Goal: Register for event/course

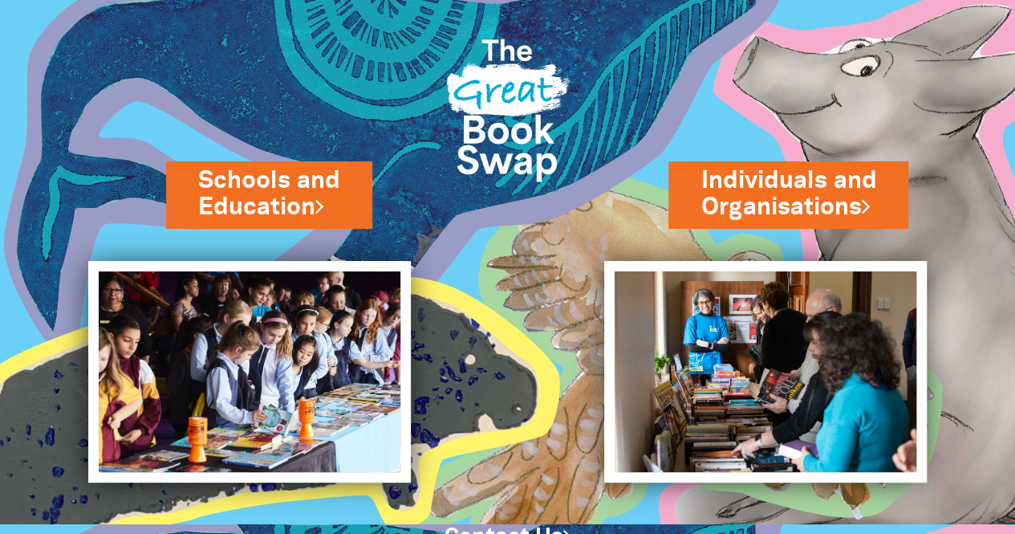
scroll to position [77, 0]
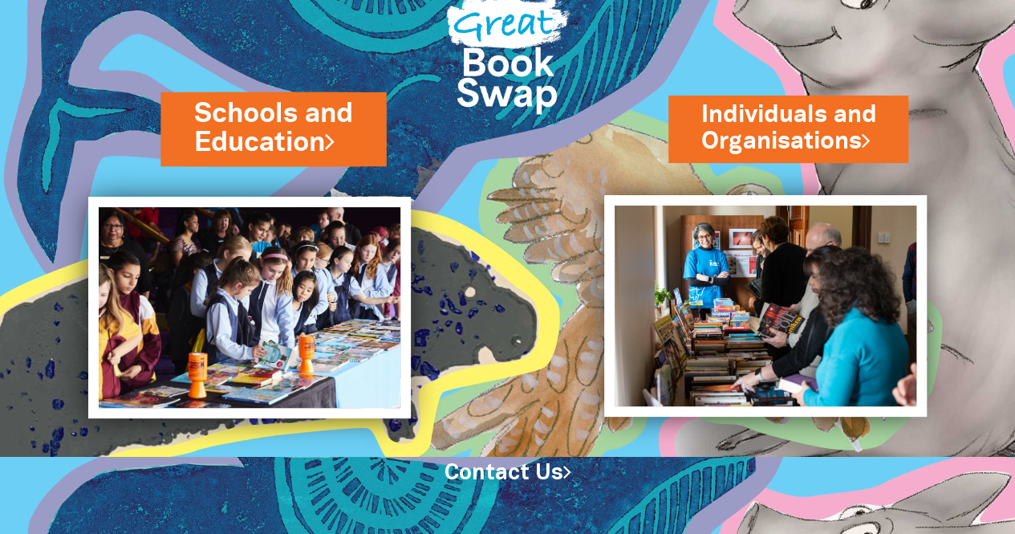
click at [230, 124] on link "Schools and Education" at bounding box center [273, 128] width 158 height 67
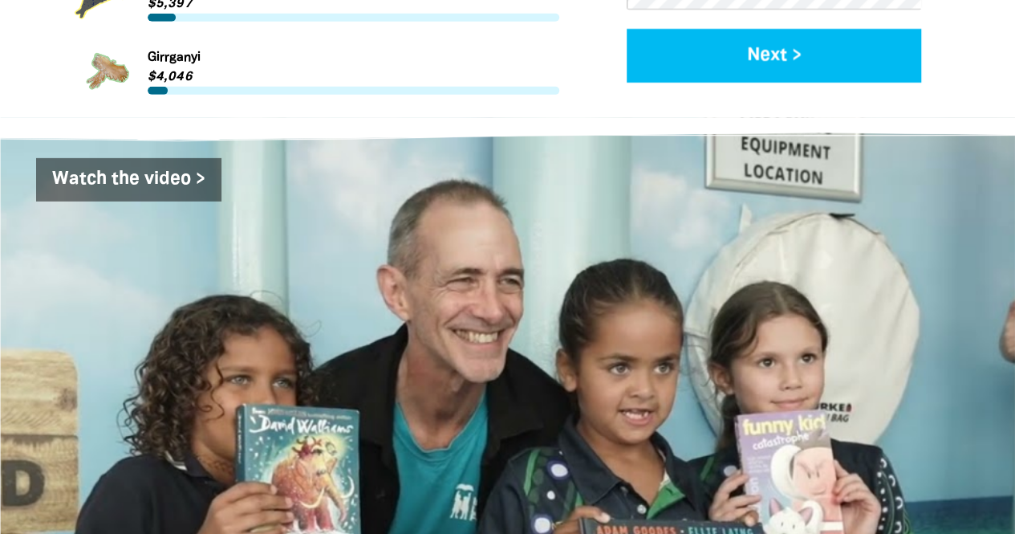
scroll to position [2558, 0]
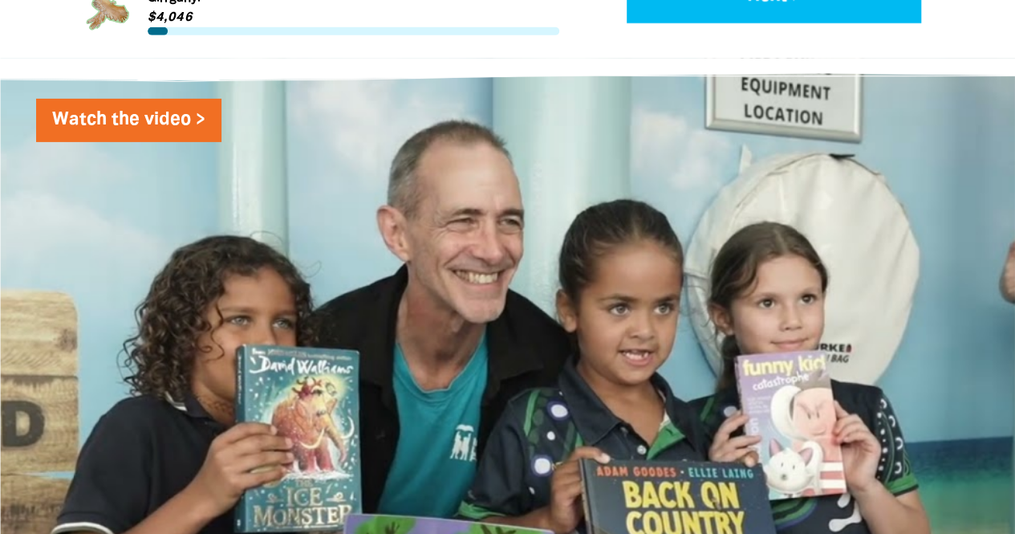
click at [154, 99] on link "Watch the video >" at bounding box center [128, 120] width 185 height 43
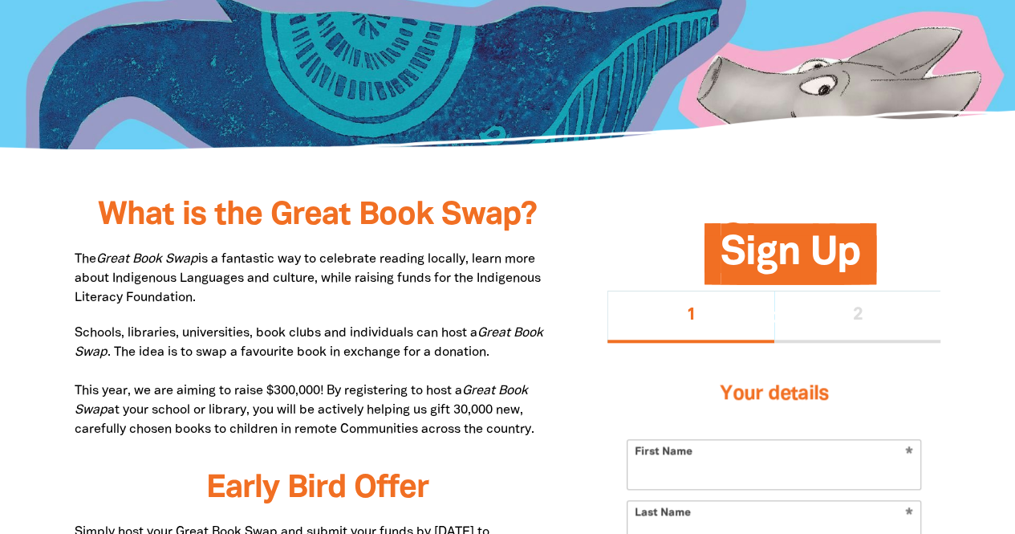
scroll to position [0, 0]
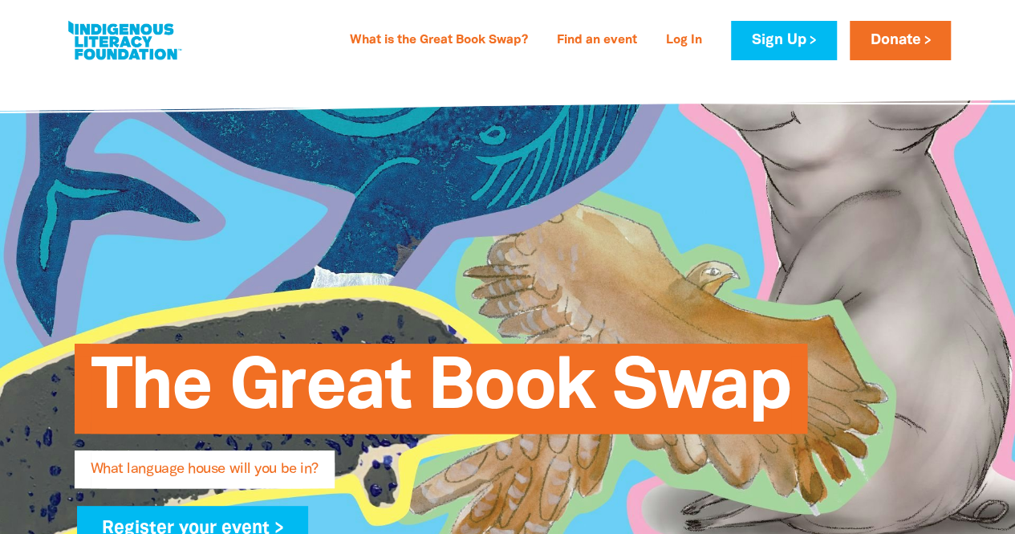
drag, startPoint x: 95, startPoint y: 29, endPoint x: 79, endPoint y: 30, distance: 16.9
click at [79, 30] on link at bounding box center [124, 40] width 120 height 49
click at [124, 60] on link at bounding box center [124, 40] width 120 height 49
click at [128, 36] on link at bounding box center [124, 40] width 120 height 49
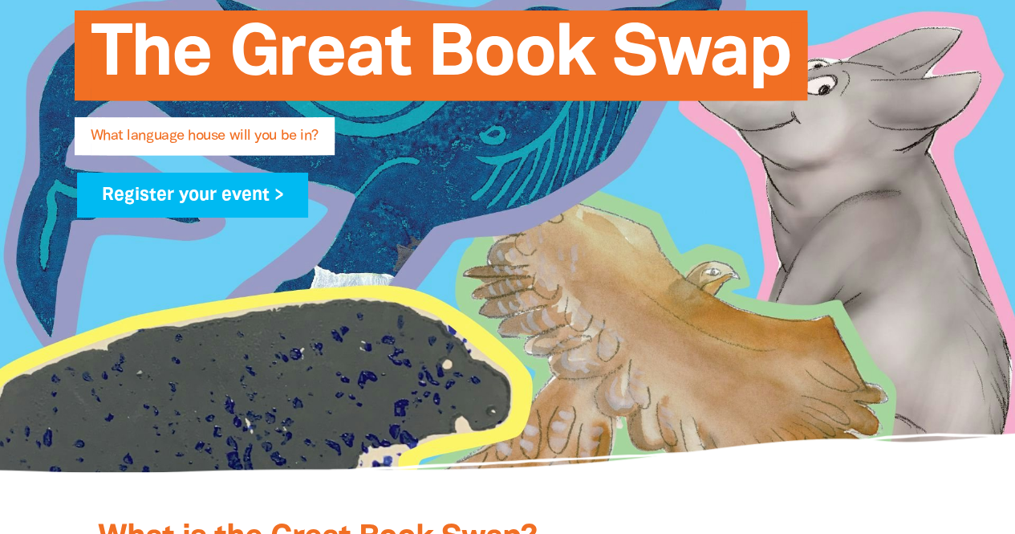
scroll to position [412, 0]
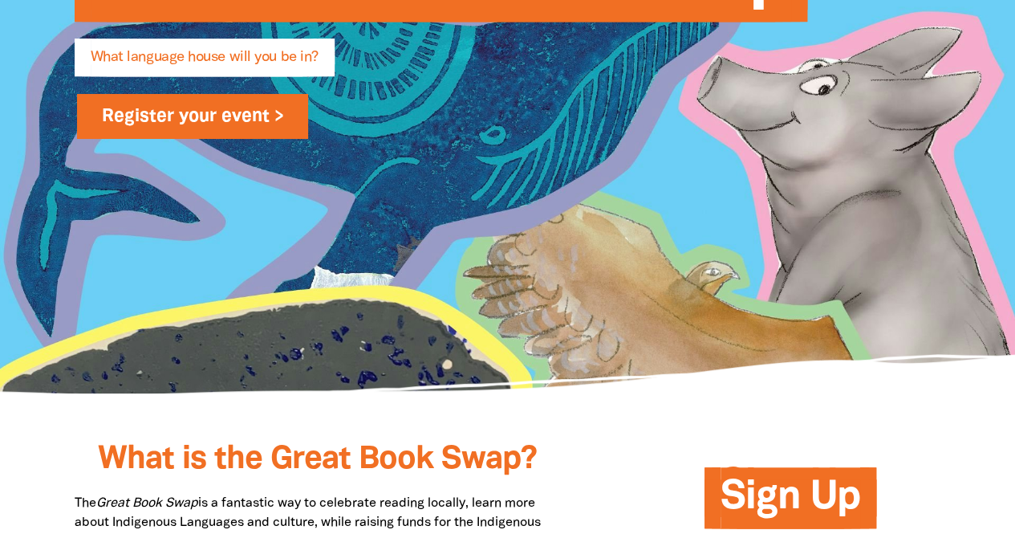
click at [199, 135] on link "Register your event >" at bounding box center [193, 116] width 232 height 45
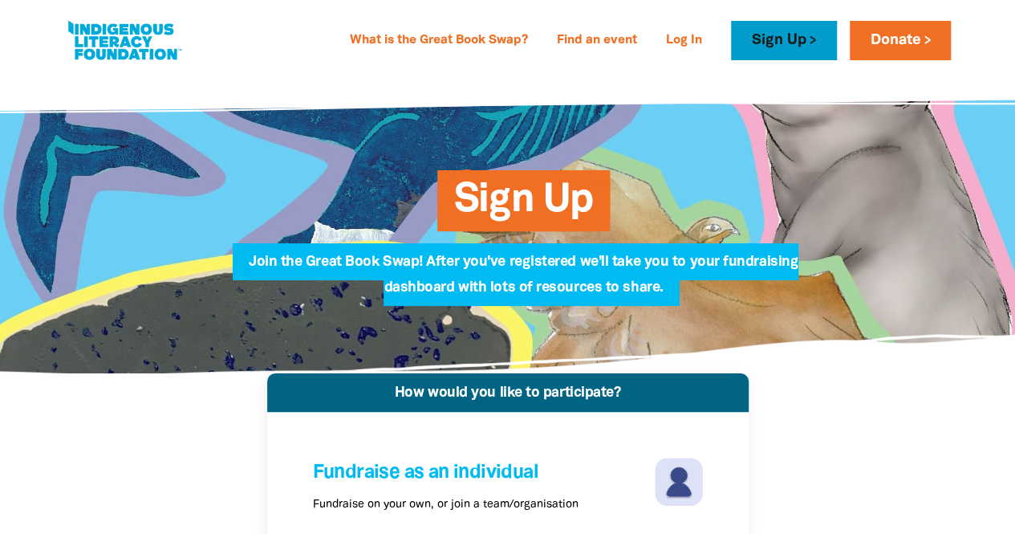
click at [818, 43] on link "Sign Up" at bounding box center [783, 40] width 105 height 39
click at [775, 58] on link "Sign Up" at bounding box center [783, 40] width 105 height 39
click at [772, 35] on link "Sign Up" at bounding box center [783, 40] width 105 height 39
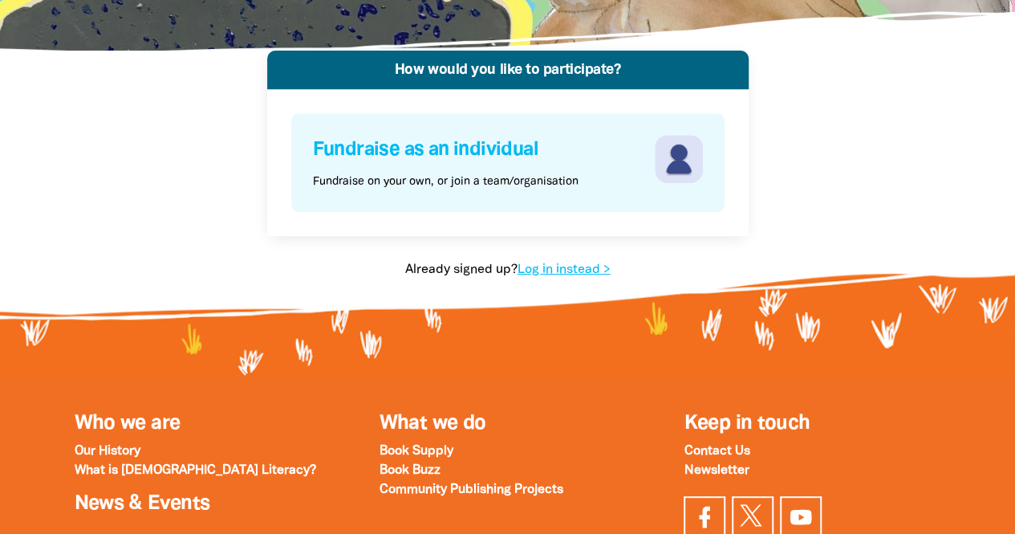
click at [659, 179] on img at bounding box center [679, 159] width 48 height 48
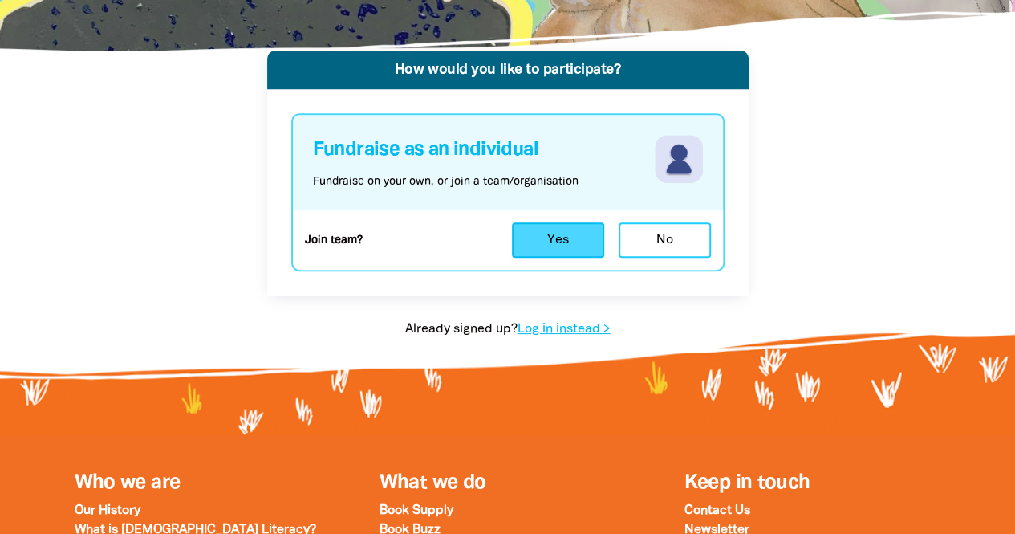
click at [553, 246] on button "Yes" at bounding box center [558, 239] width 92 height 35
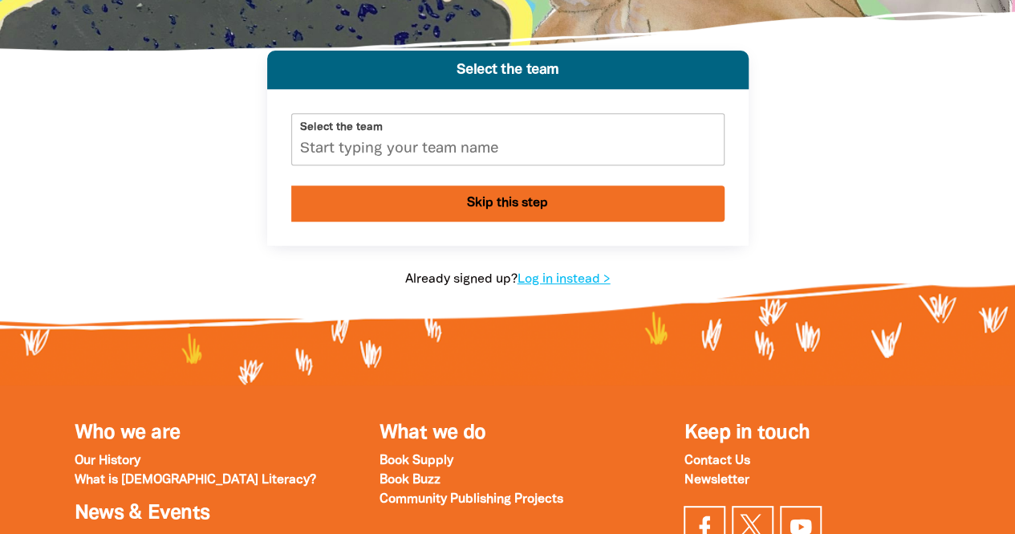
click at [552, 147] on input "Select the team" at bounding box center [508, 139] width 432 height 51
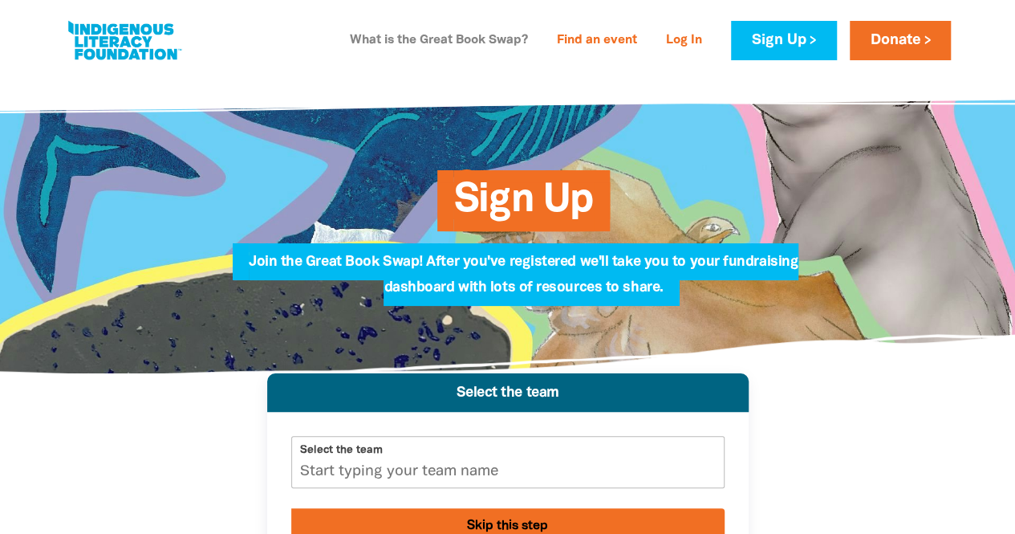
click at [387, 47] on link "What is the Great Book Swap?" at bounding box center [438, 41] width 197 height 26
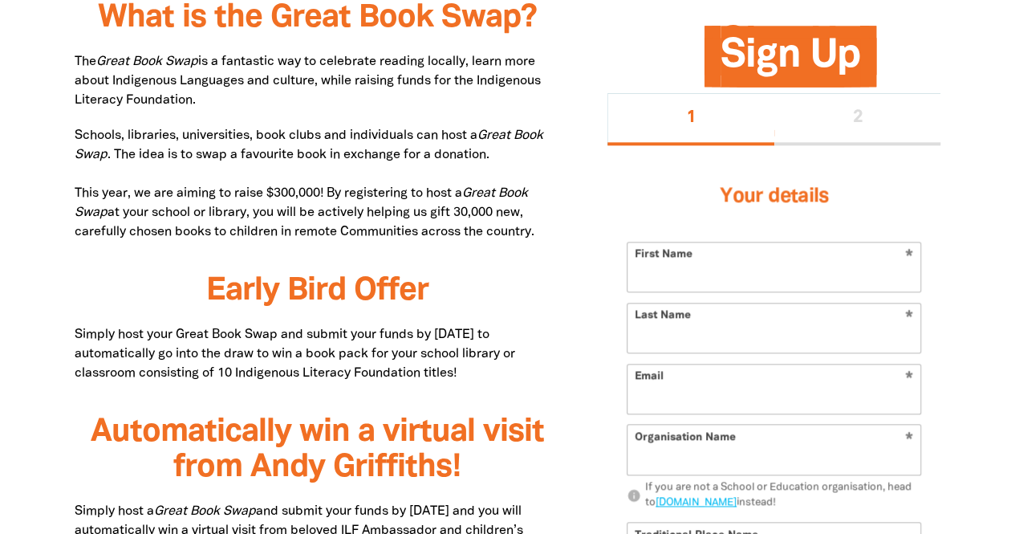
click at [712, 256] on input "First Name" at bounding box center [773, 266] width 293 height 49
type input "Alex"
type input "Darlington"
type input "alexandra.darlington@education.vic.gov.au"
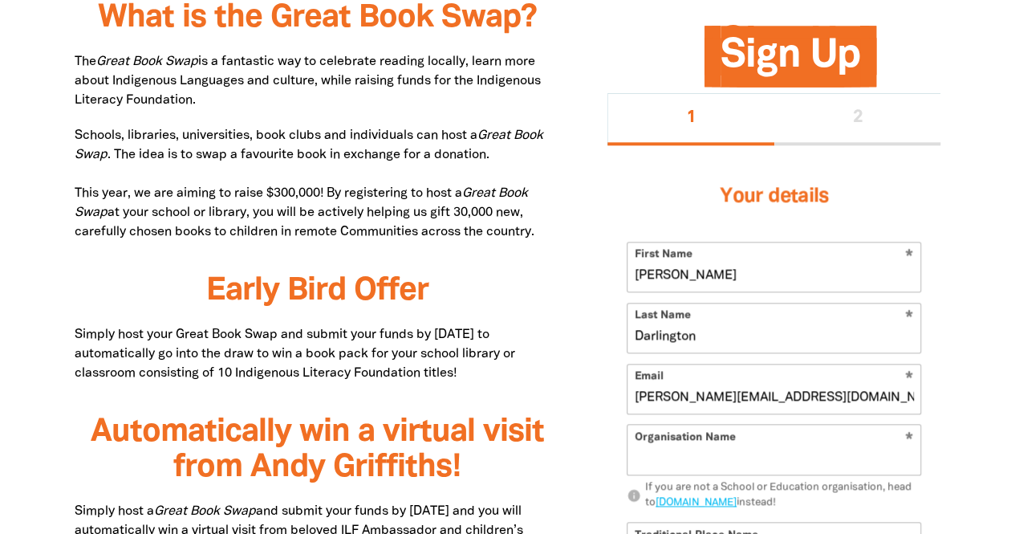
type input "20 Peel St"
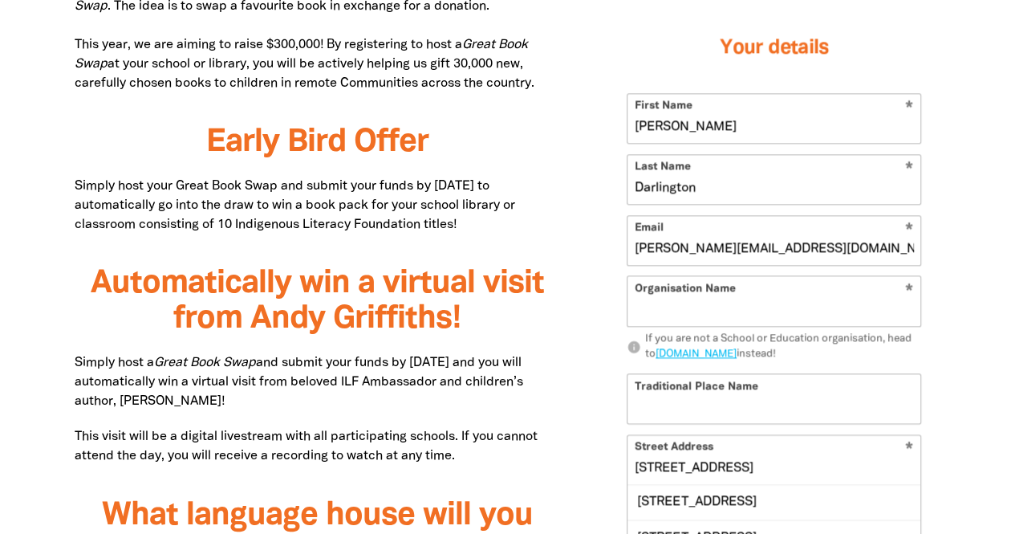
scroll to position [1167, 0]
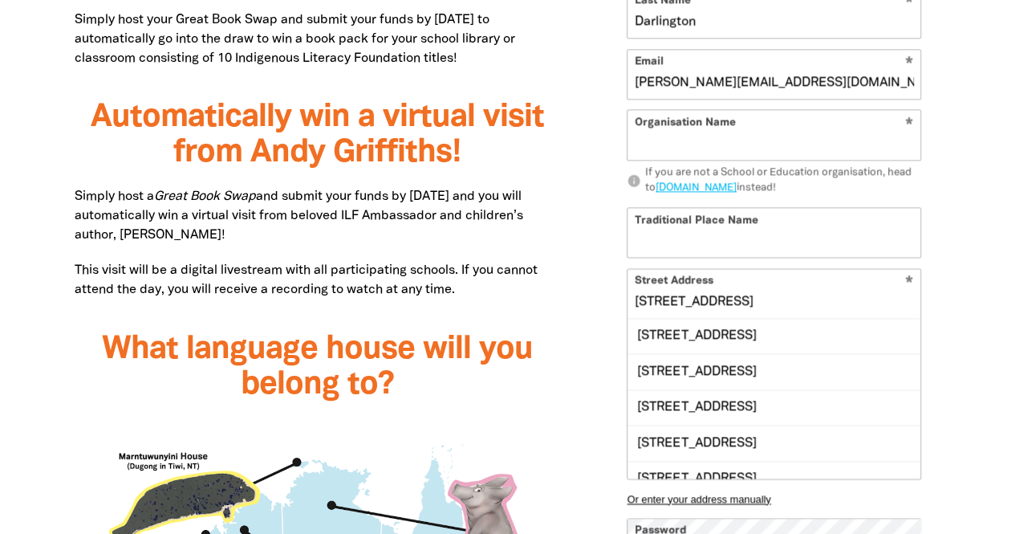
click at [891, 134] on input "Organisation Name" at bounding box center [773, 135] width 293 height 49
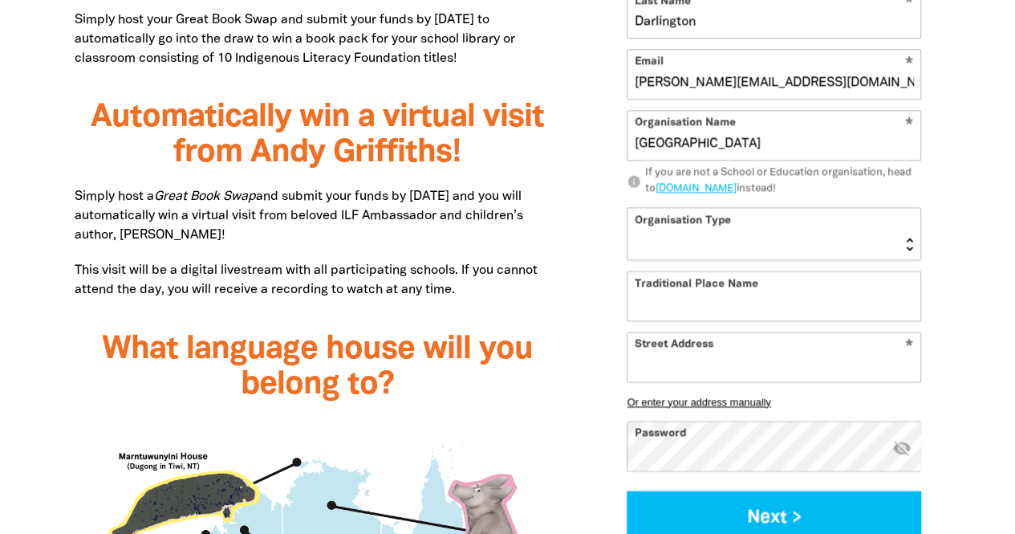
type input "Kew Primary School"
click at [795, 233] on select "Early Learning Primary School High School K-12 University or TAFE Community Lib…" at bounding box center [773, 233] width 293 height 51
select select "primary-school"
click at [627, 208] on select "Early Learning Primary School High School K-12 University or TAFE Community Lib…" at bounding box center [773, 233] width 293 height 51
click at [725, 304] on input "Traditional Place Name" at bounding box center [773, 295] width 293 height 49
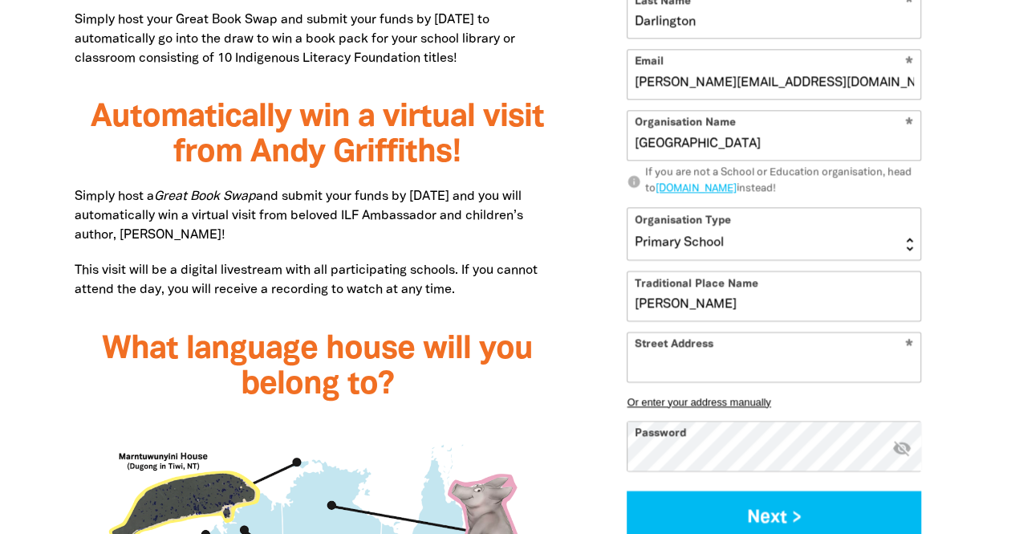
type input "W"
type input "Naarm"
click at [719, 347] on input "Street Address" at bounding box center [773, 356] width 293 height 49
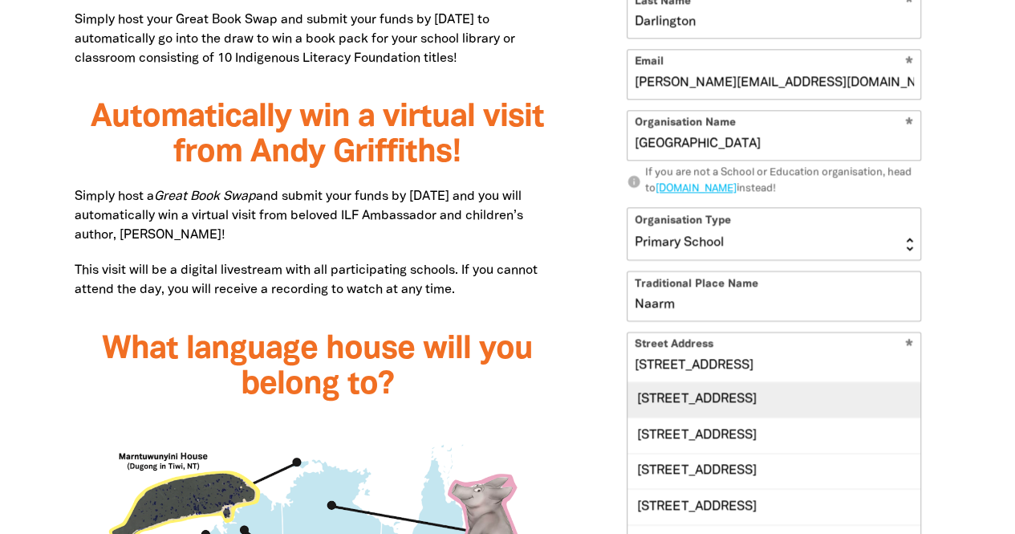
click at [814, 396] on div "20 Peel Street, KEW VIC 3101" at bounding box center [773, 399] width 293 height 35
type input "20 Peel Street, KEW VIC 3101"
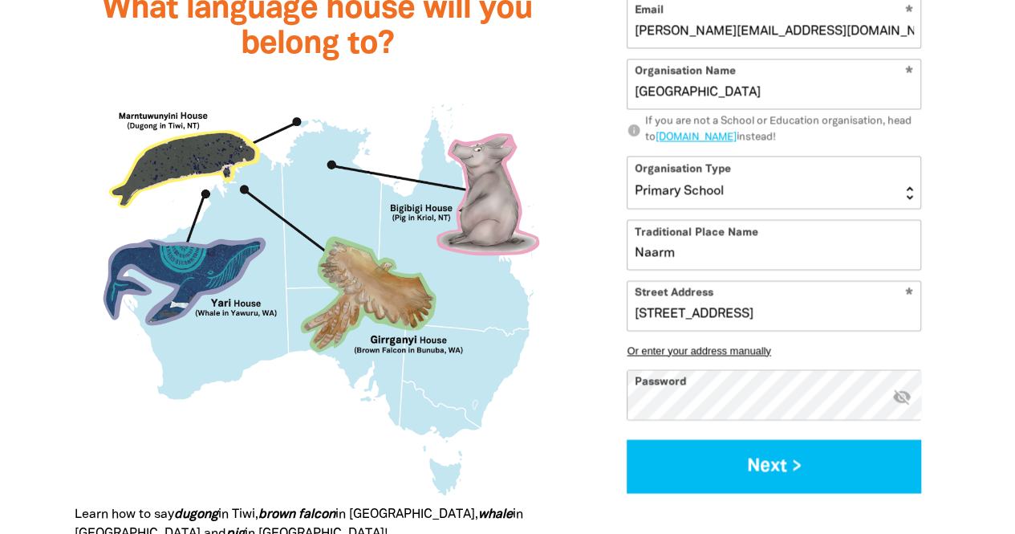
scroll to position [1528, 0]
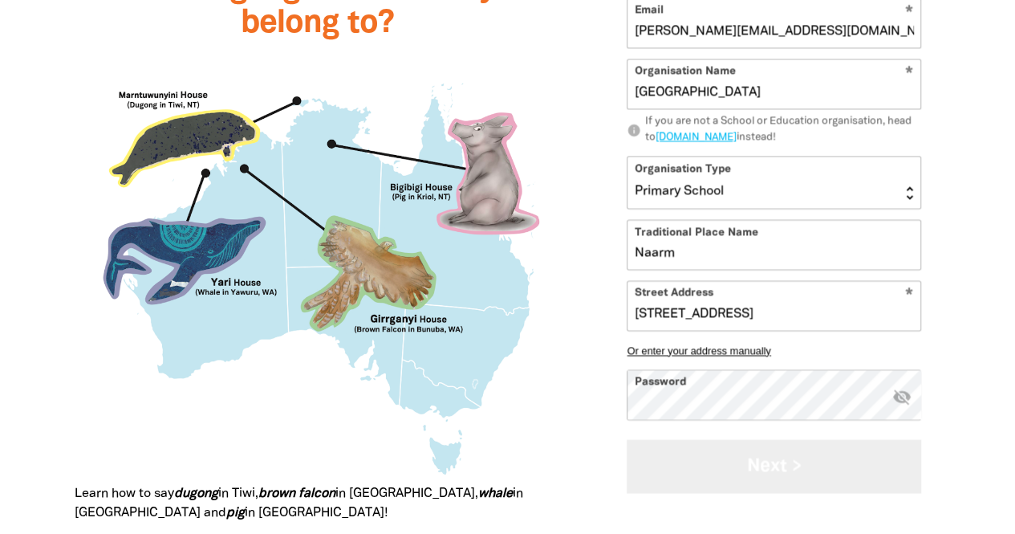
click at [785, 476] on button "Next >" at bounding box center [774, 466] width 294 height 54
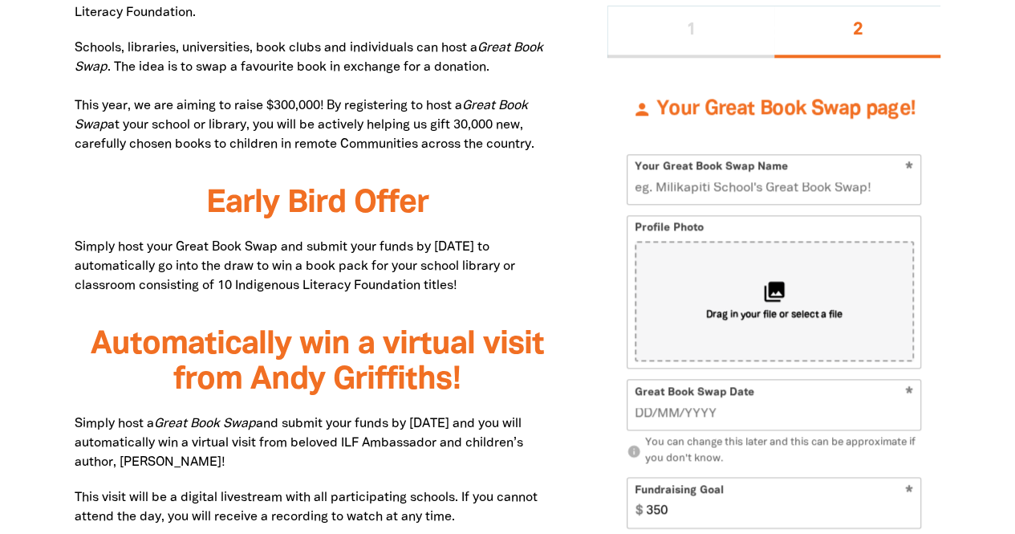
scroll to position [935, 0]
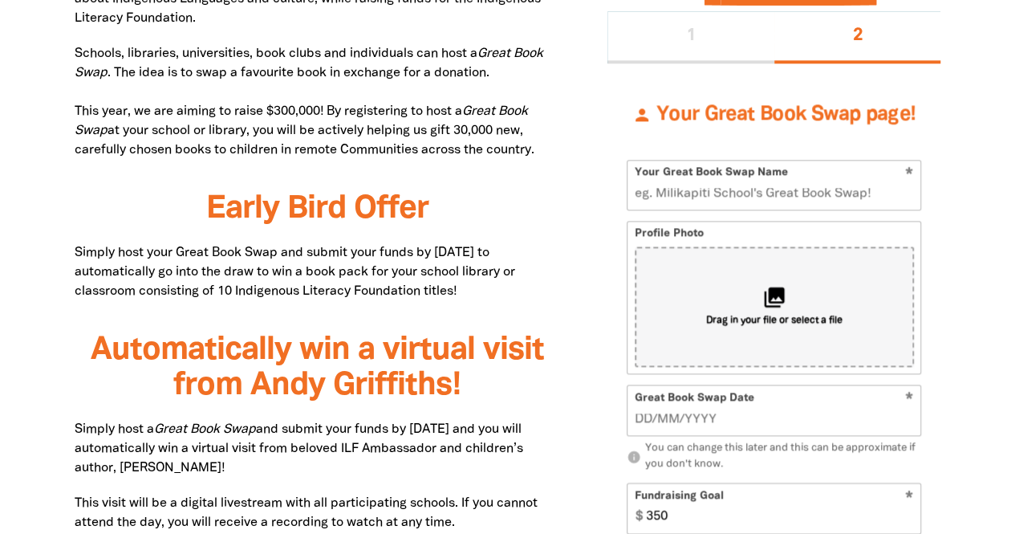
click at [737, 187] on input "Your Great Book Swap Name" at bounding box center [773, 184] width 293 height 49
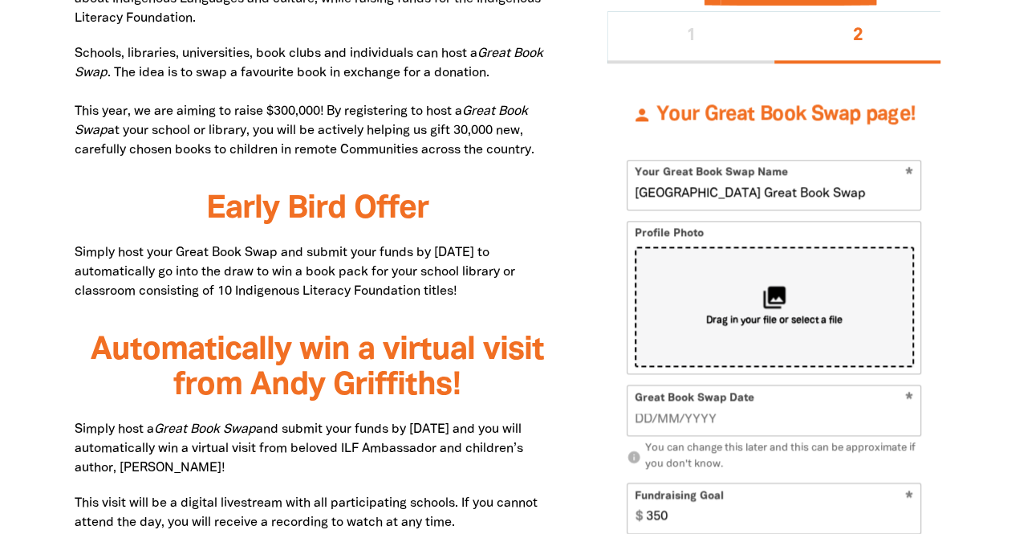
type input "[GEOGRAPHIC_DATA] Great Book Swap"
click at [783, 315] on span "Drag in your file or select a file" at bounding box center [774, 322] width 136 height 14
type input "C:\fakepath\Kew PS Logo - Black Transparent.jpg"
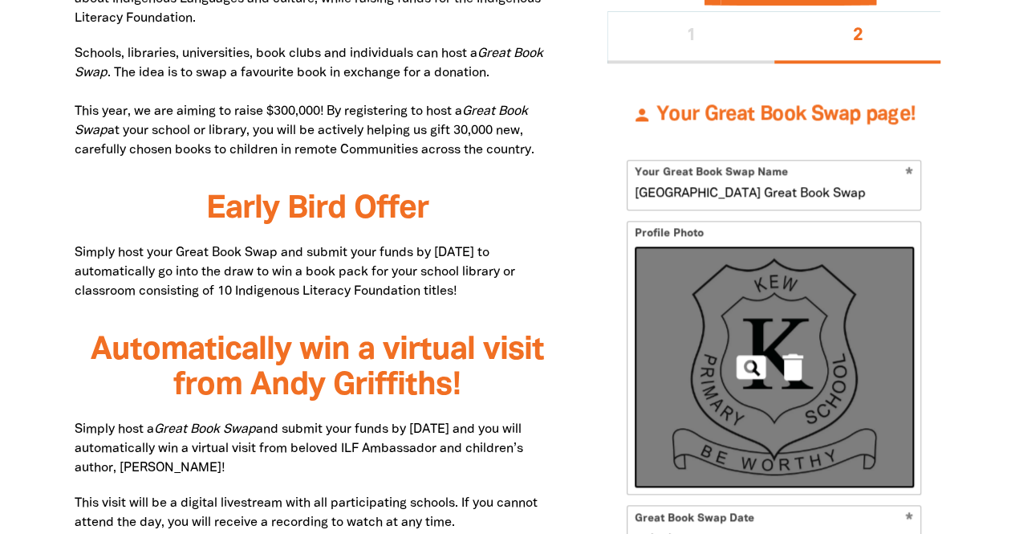
click at [737, 530] on input "__/__/____" at bounding box center [774, 539] width 279 height 18
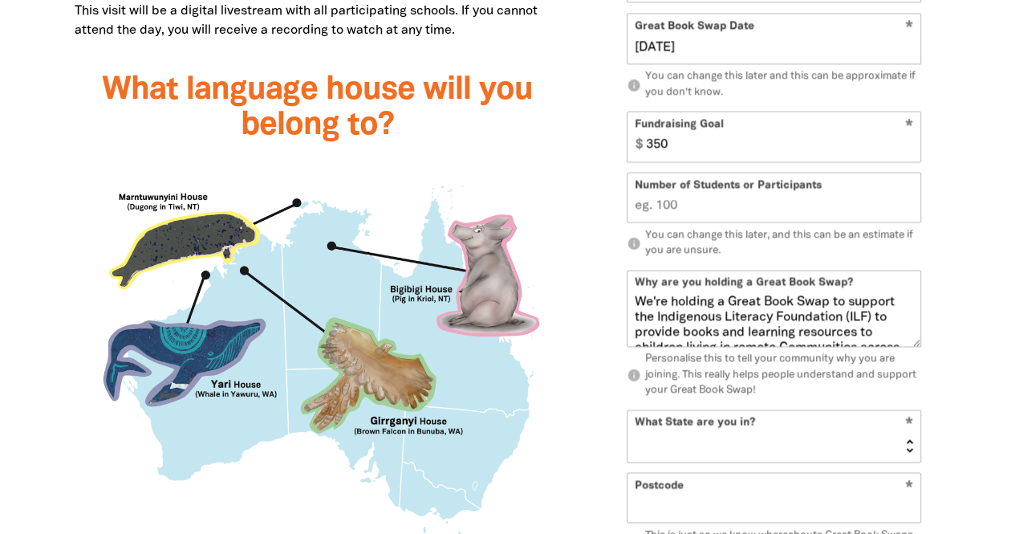
scroll to position [1473, 0]
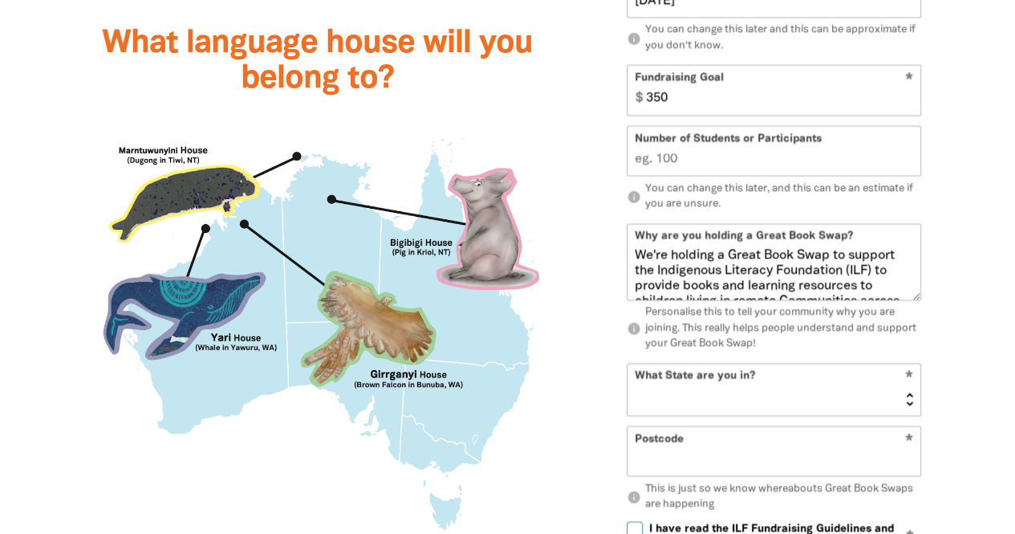
type input "03/09/2025"
click at [702, 156] on input "Number of Students or Participants" at bounding box center [773, 151] width 293 height 49
type input "500"
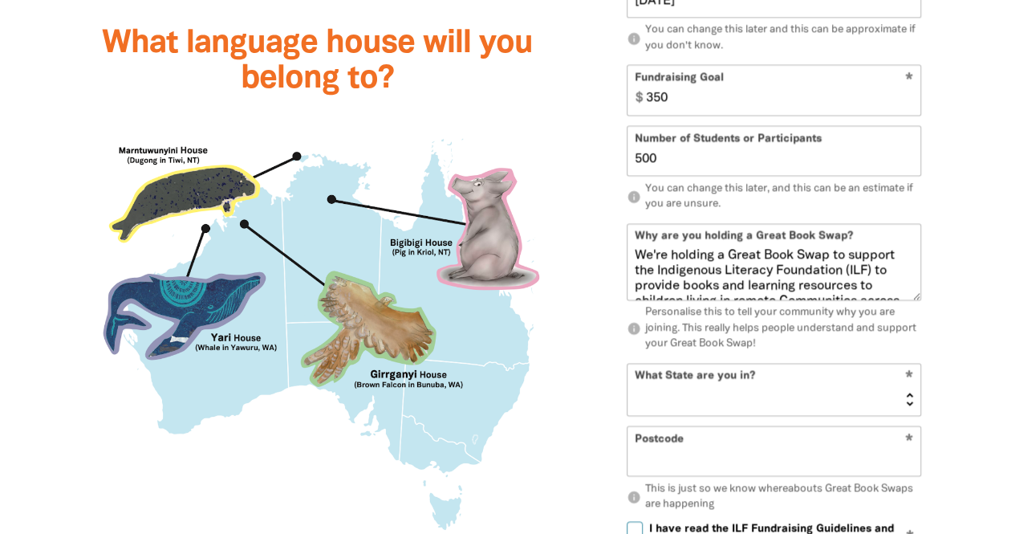
click at [818, 253] on textarea "We're holding a Great Book Swap to support the Indigenous Literacy Foundation (…" at bounding box center [773, 273] width 293 height 51
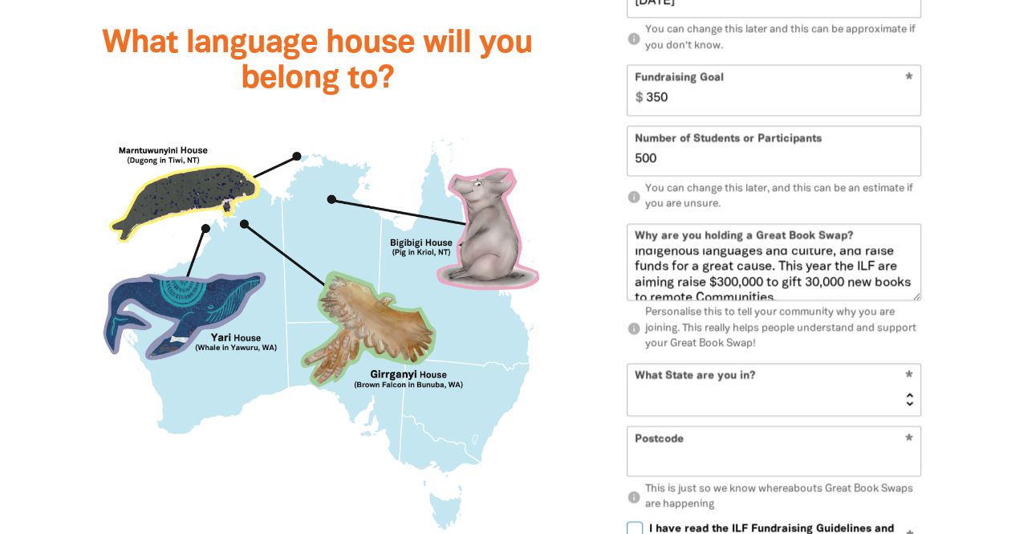
scroll to position [0, 0]
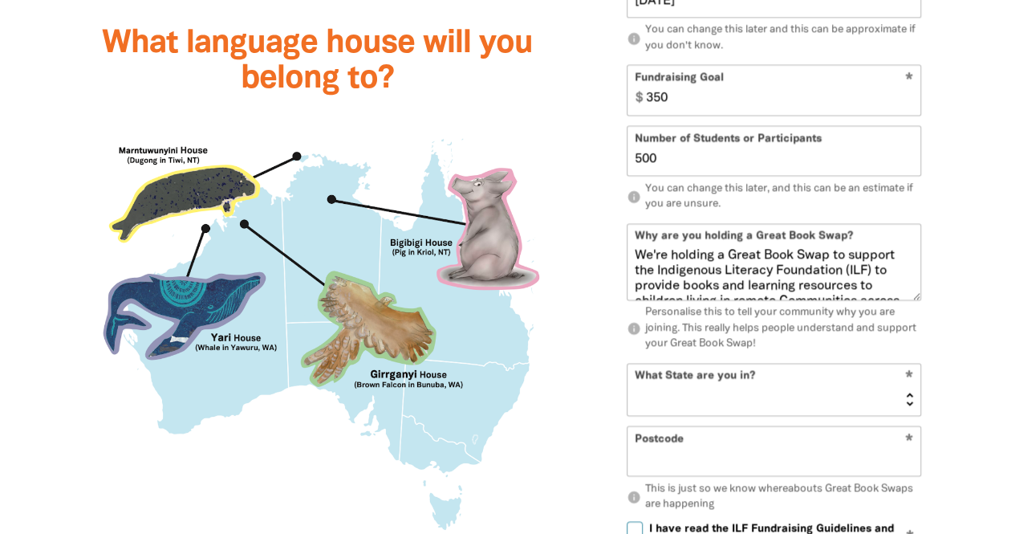
drag, startPoint x: 831, startPoint y: 289, endPoint x: 586, endPoint y: 229, distance: 252.8
click at [586, 229] on div "Sign Up 1 2 person Your Great Book Swap page! * Your Great Book Swap Name Kew P…" at bounding box center [773, 72] width 381 height 1318
click at [672, 372] on select "NSW VIC QLD NT WA SA TAS ACT" at bounding box center [773, 388] width 293 height 51
select select "VIC"
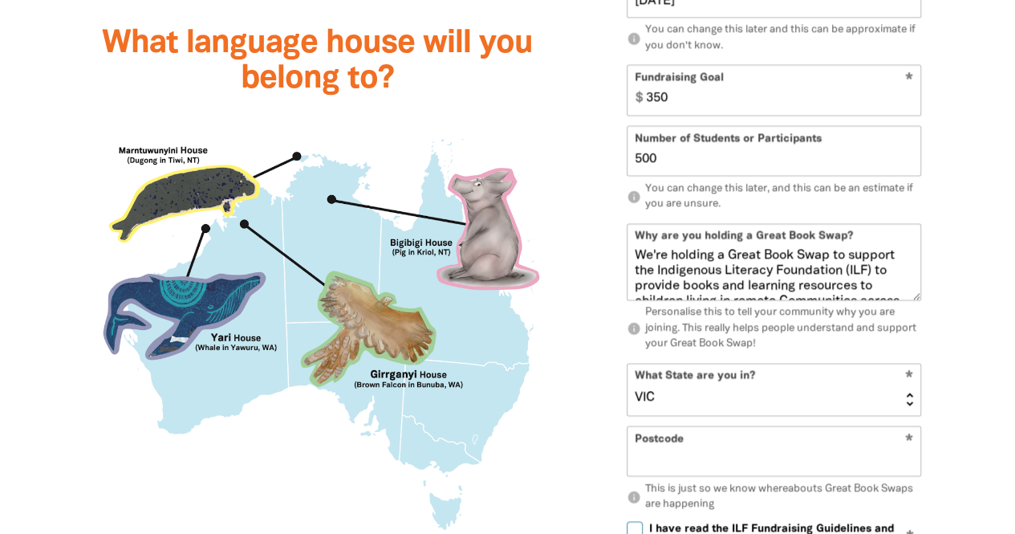
click at [627, 363] on select "NSW VIC QLD NT WA SA TAS ACT" at bounding box center [773, 388] width 293 height 51
click at [702, 430] on input "Postcode" at bounding box center [773, 451] width 293 height 49
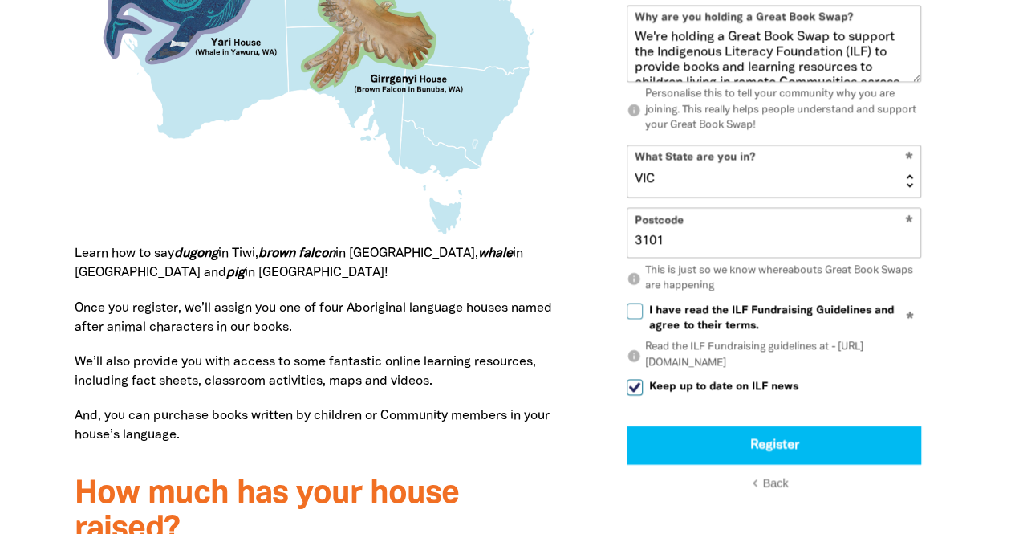
scroll to position [1807, 0]
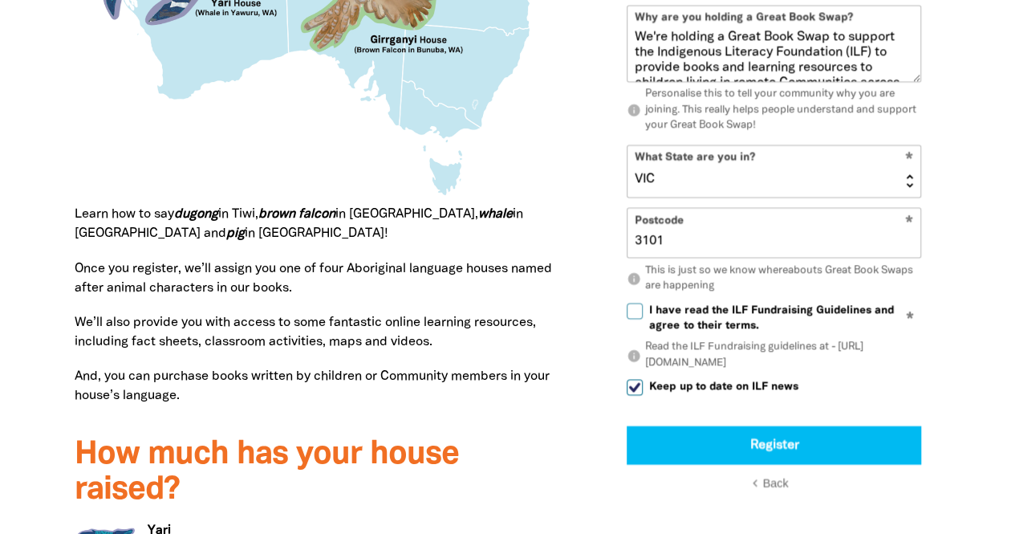
type input "3101"
click at [631, 315] on input "I have read the ILF Fundraising Guidelines and agree to their terms." at bounding box center [635, 310] width 16 height 16
checkbox input "true"
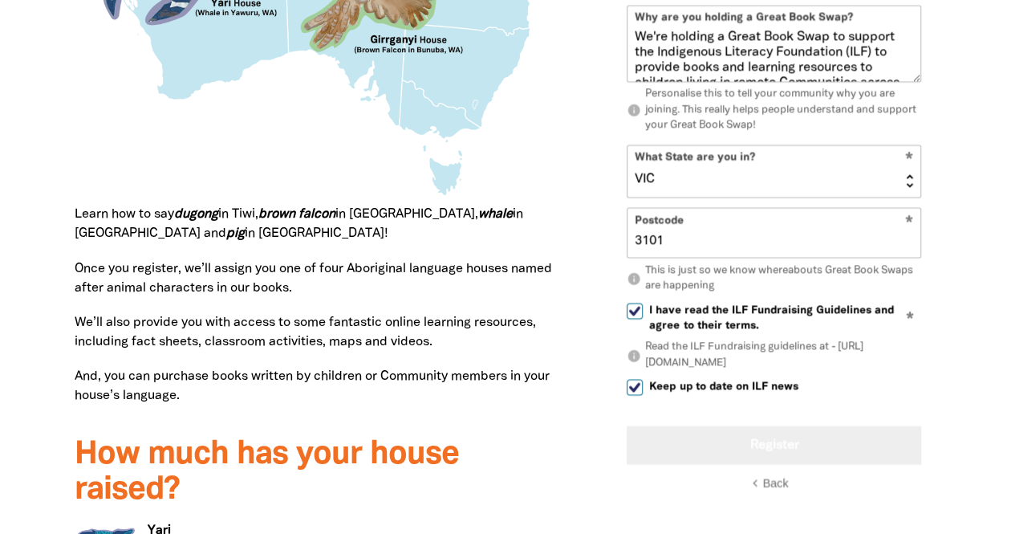
click at [715, 439] on button "Register" at bounding box center [774, 444] width 294 height 39
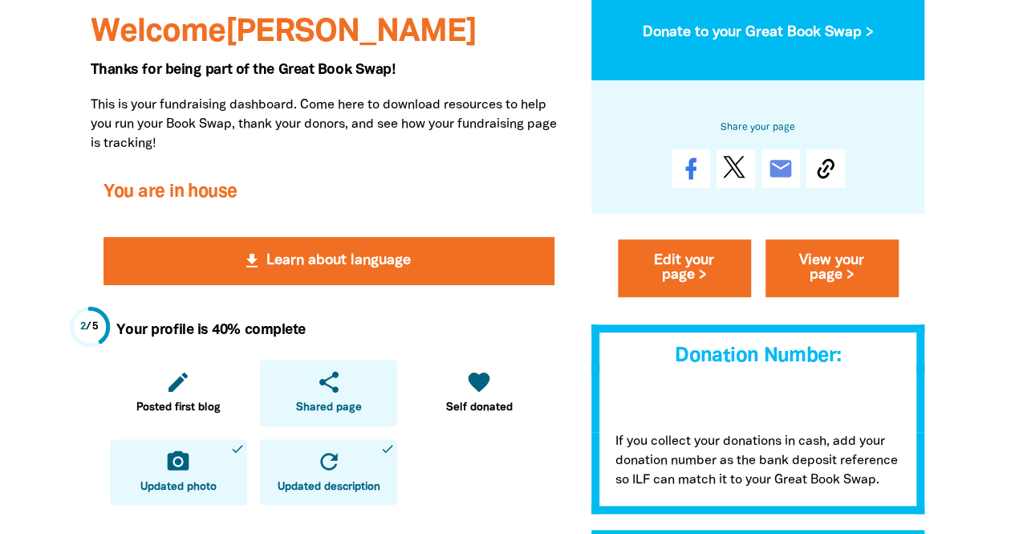
scroll to position [289, 0]
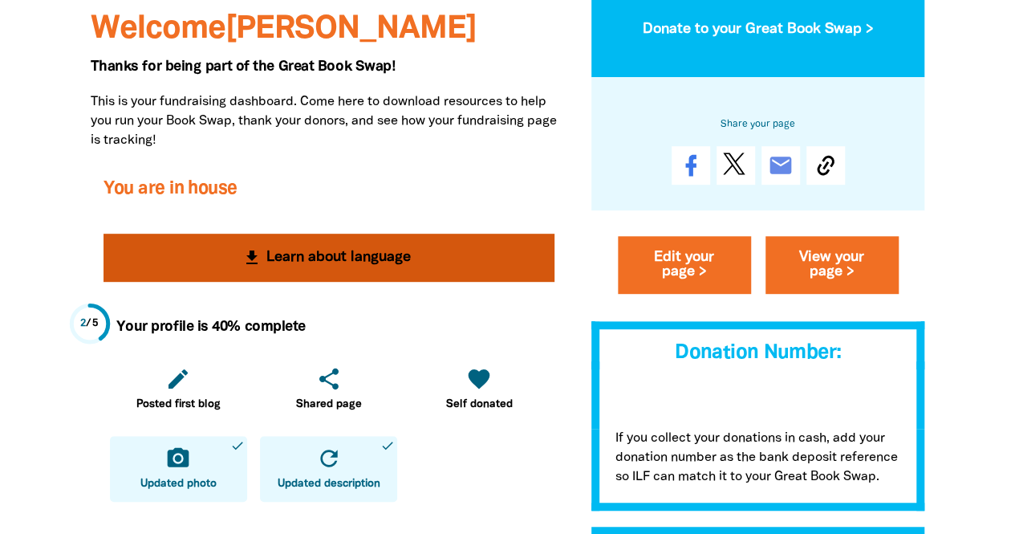
click at [334, 247] on button "get_app Learn about language" at bounding box center [329, 257] width 451 height 48
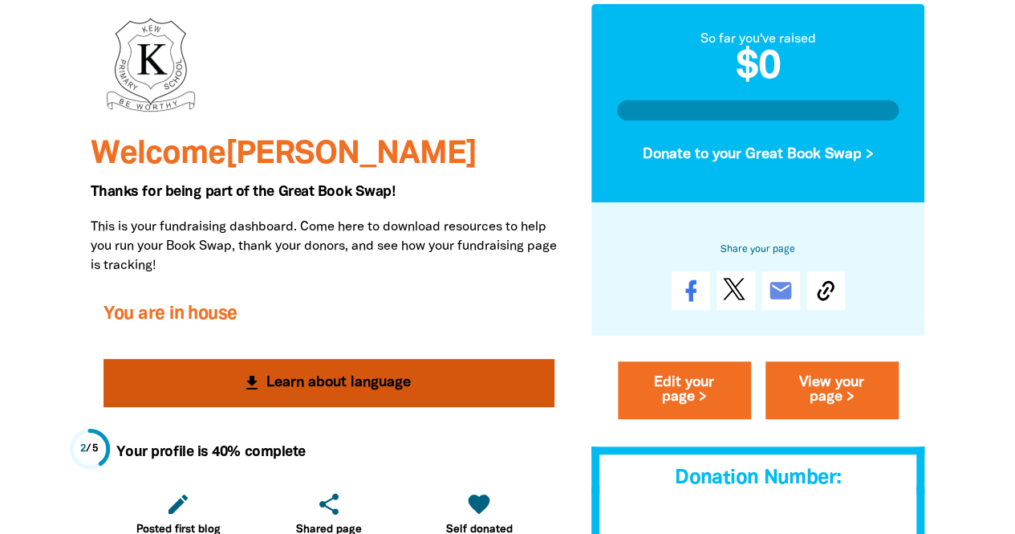
scroll to position [0, 0]
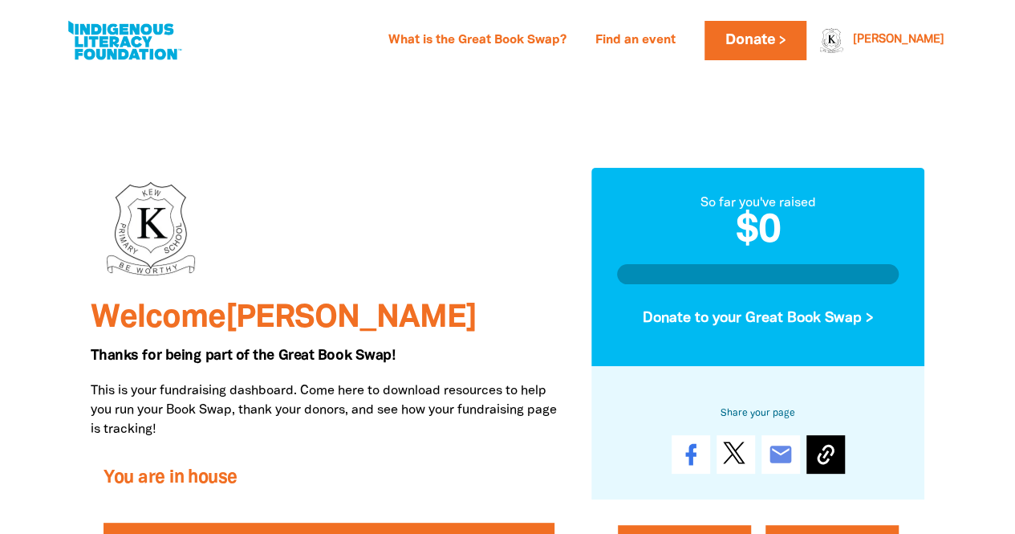
click at [822, 449] on icon at bounding box center [825, 454] width 17 height 20
click at [846, 39] on div at bounding box center [827, 40] width 39 height 39
click at [920, 39] on div "[PERSON_NAME]" at bounding box center [898, 40] width 104 height 24
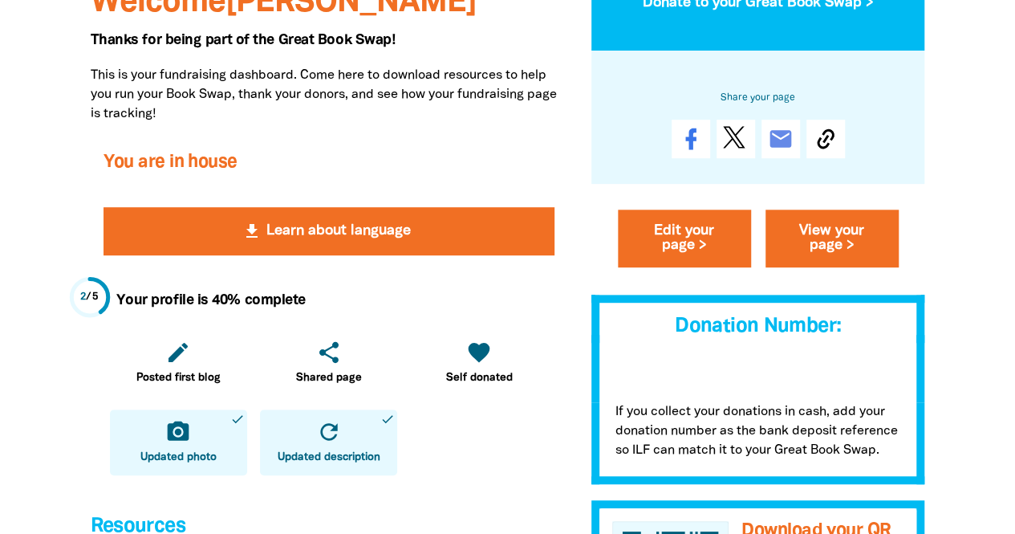
scroll to position [396, 0]
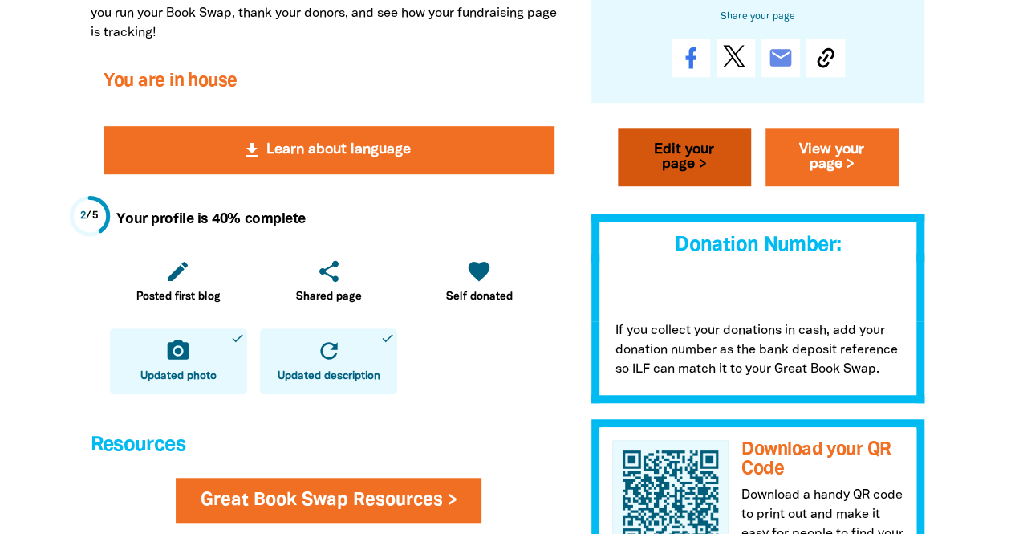
click at [706, 155] on link "Edit your page >" at bounding box center [684, 157] width 133 height 58
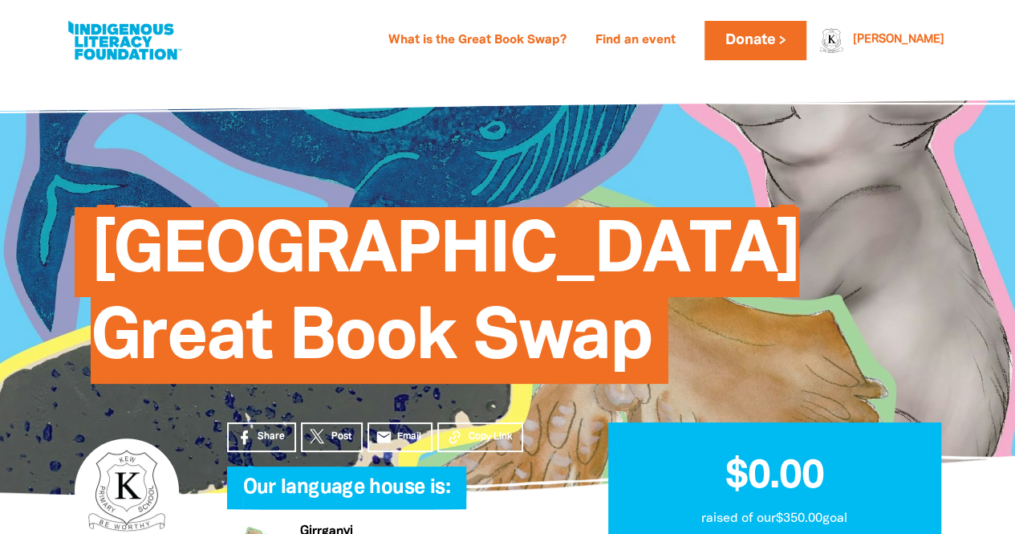
select select "VIC"
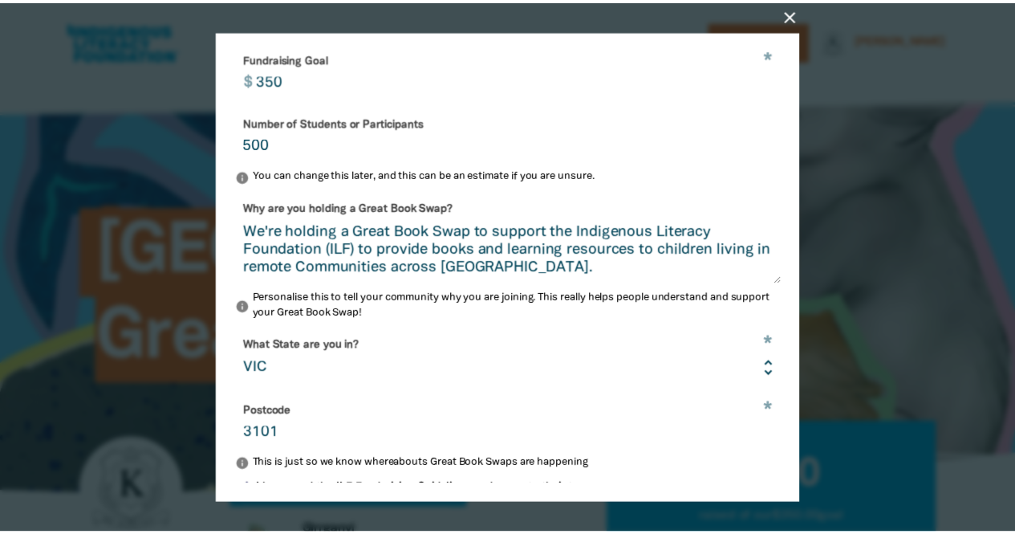
scroll to position [607, 0]
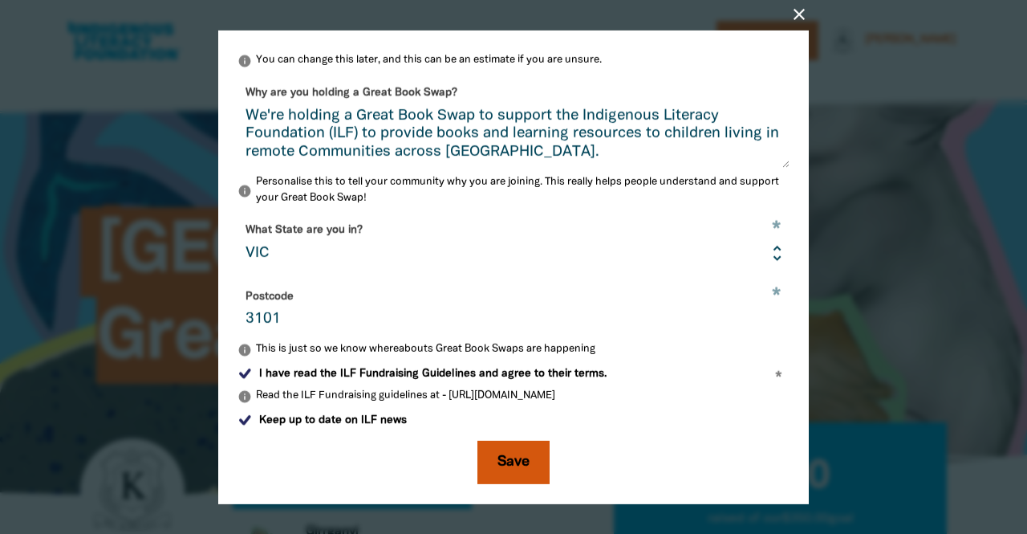
click at [509, 451] on button "Save" at bounding box center [513, 461] width 72 height 43
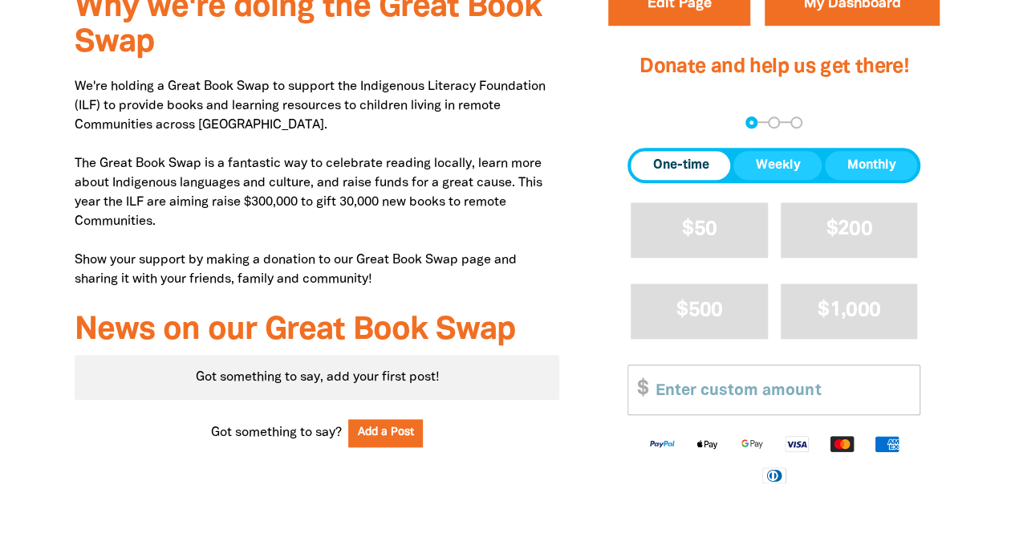
scroll to position [0, 0]
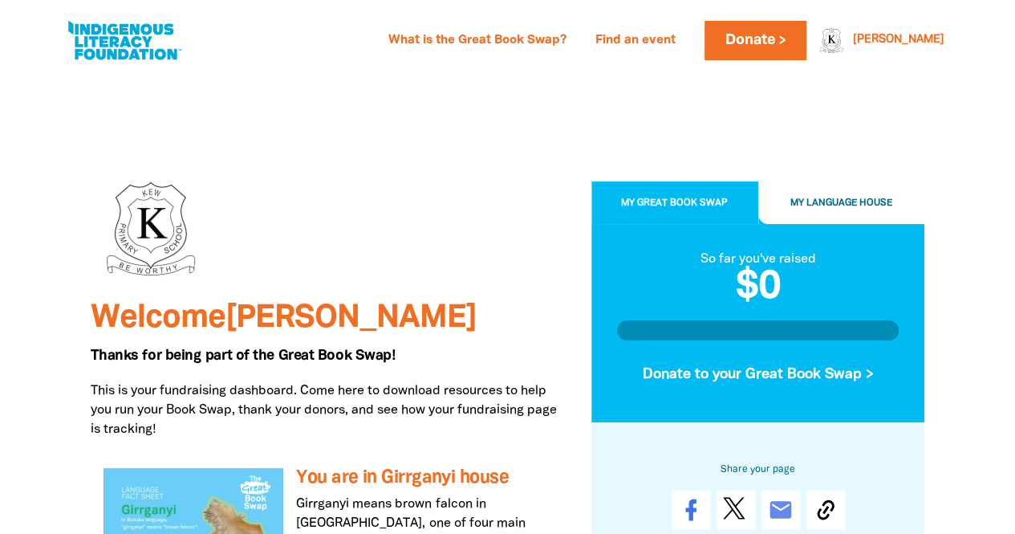
scroll to position [396, 0]
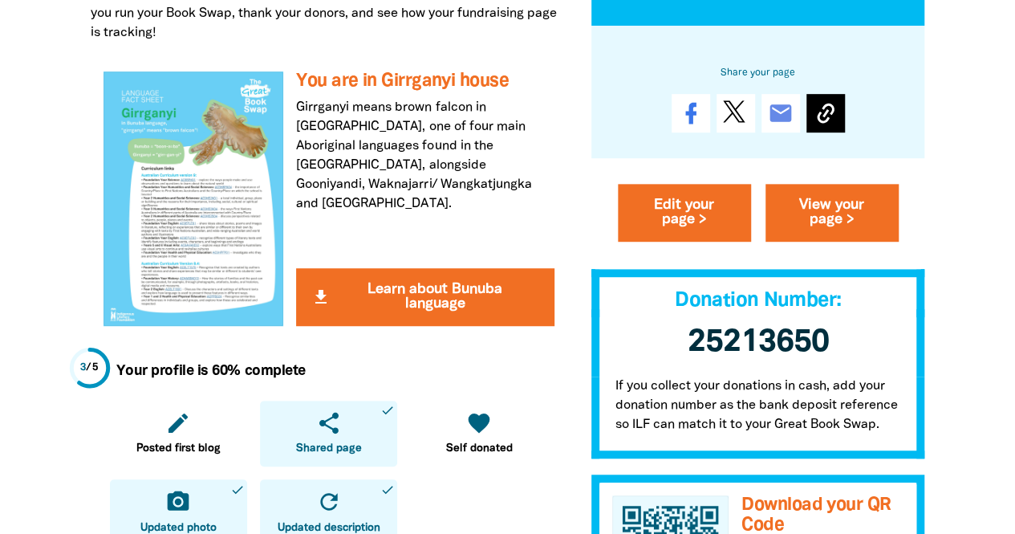
click at [822, 110] on icon at bounding box center [826, 114] width 26 height 26
click at [822, 110] on button "Copied!" at bounding box center [825, 114] width 76 height 39
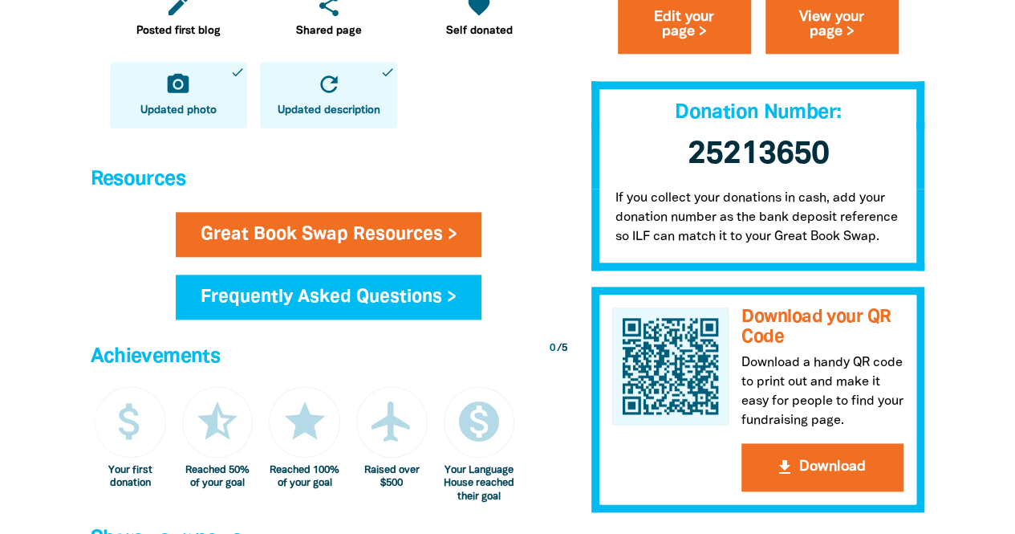
scroll to position [867, 0]
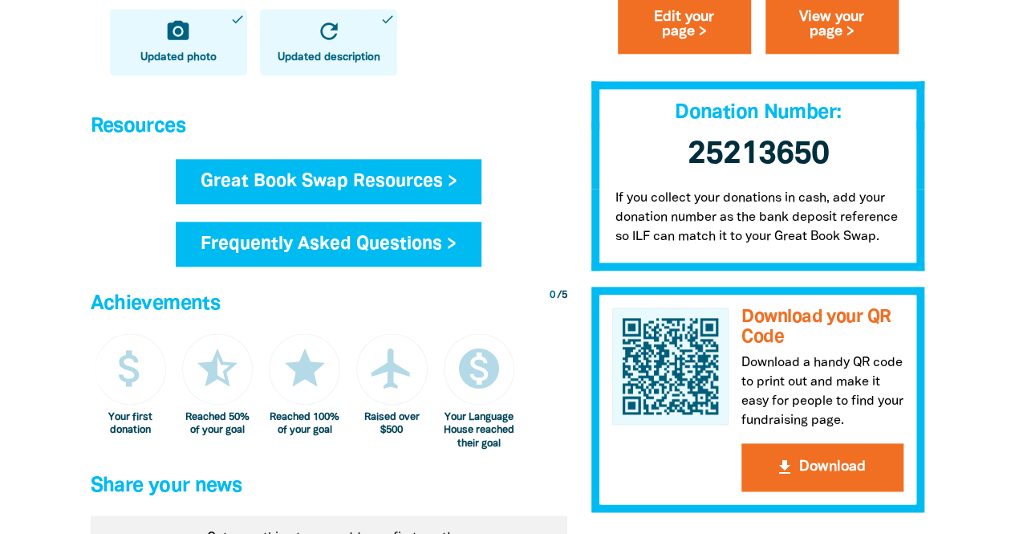
click at [355, 179] on link "Great Book Swap Resources >" at bounding box center [329, 181] width 306 height 45
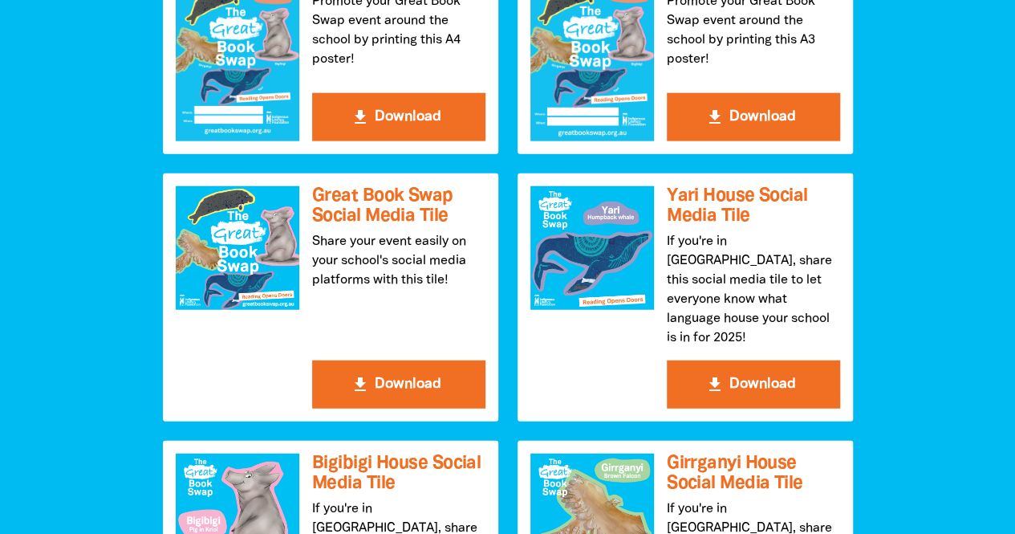
scroll to position [1669, 0]
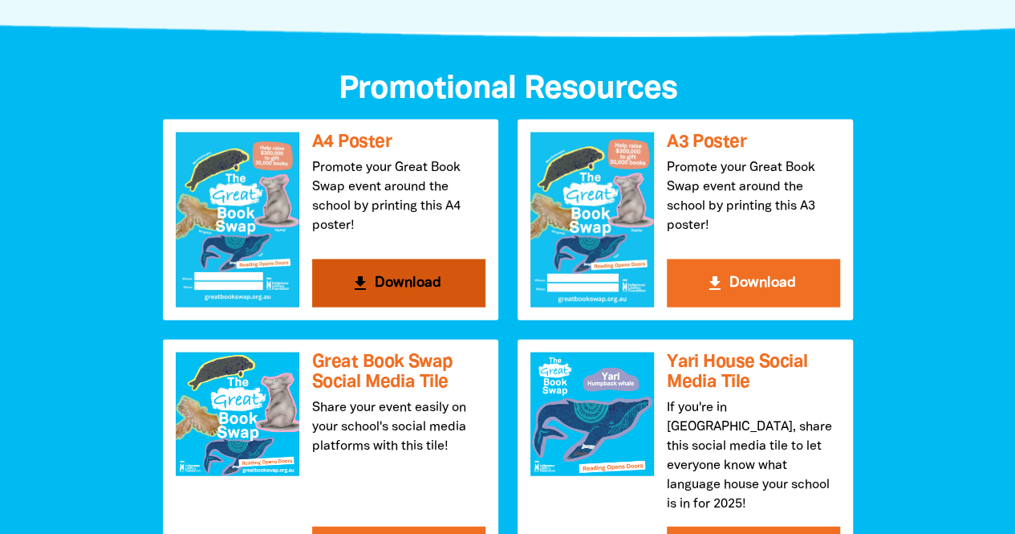
click at [383, 290] on button "get_app Download" at bounding box center [398, 283] width 173 height 48
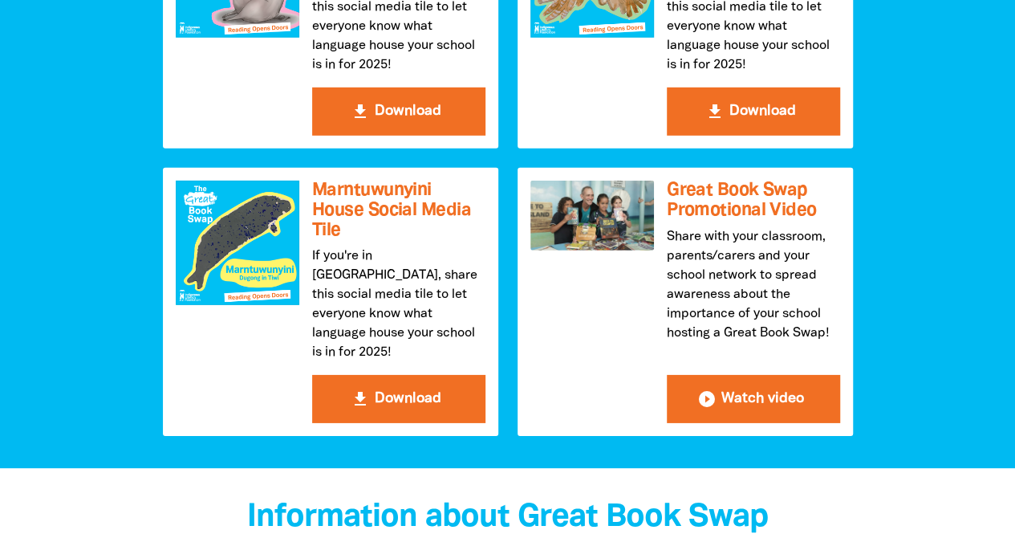
scroll to position [2407, 0]
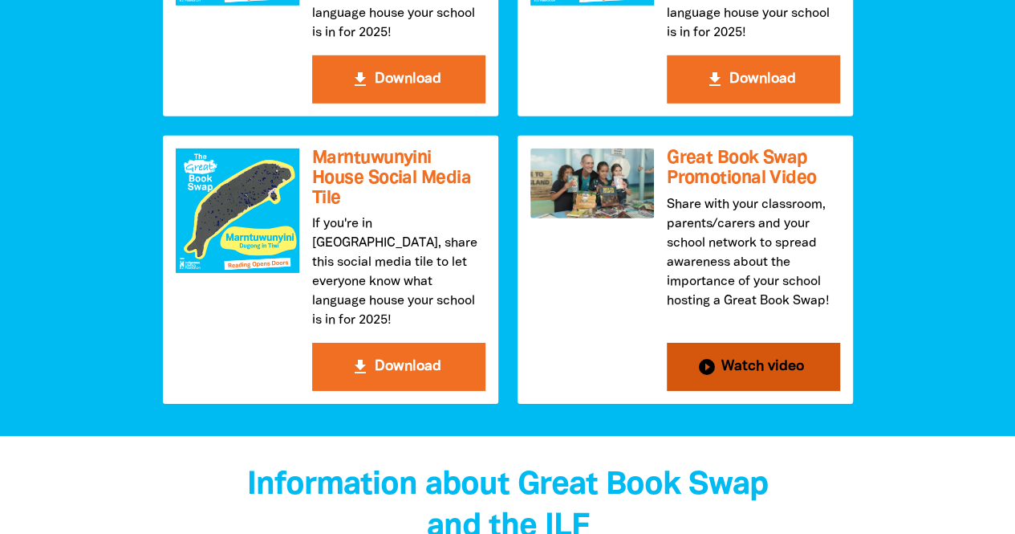
click at [757, 343] on button "play_circle_filled Watch video" at bounding box center [753, 367] width 173 height 48
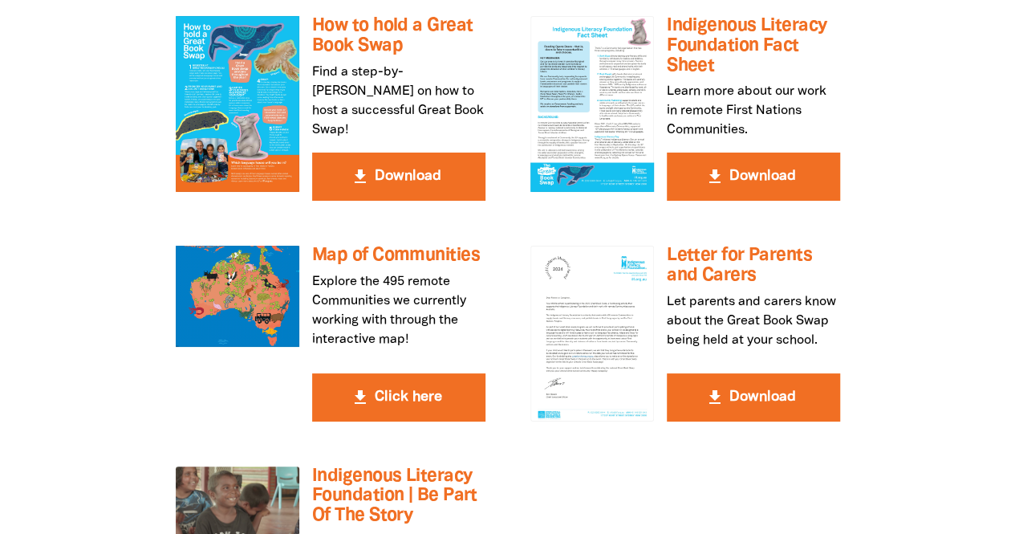
scroll to position [3049, 0]
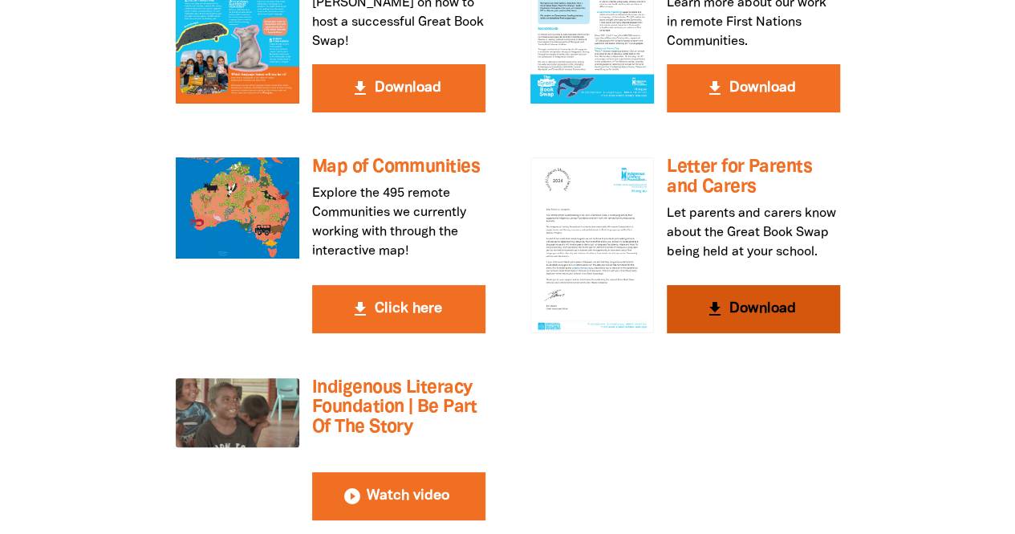
click at [745, 285] on button "get_app Download" at bounding box center [753, 309] width 173 height 48
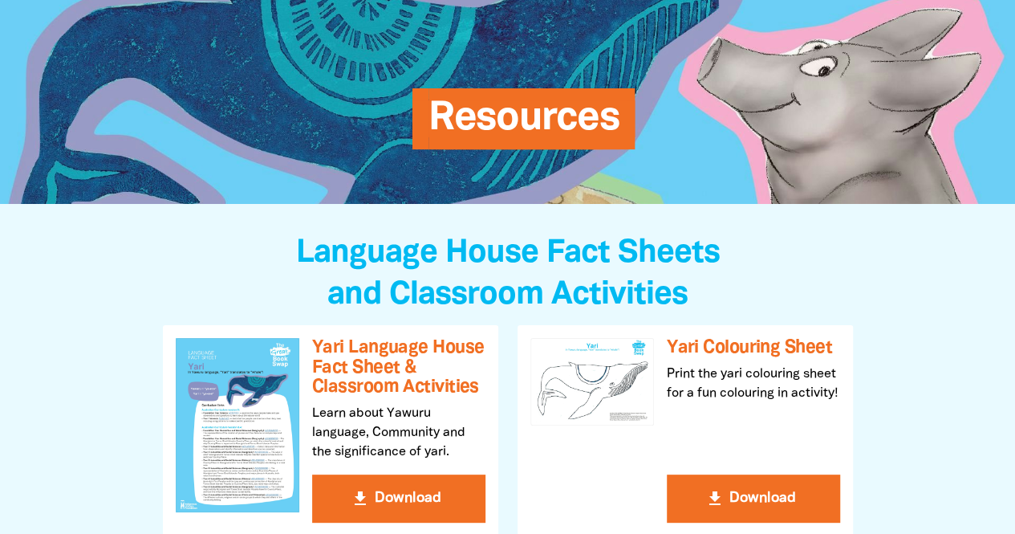
scroll to position [183, 0]
